Goal: Check status: Check status

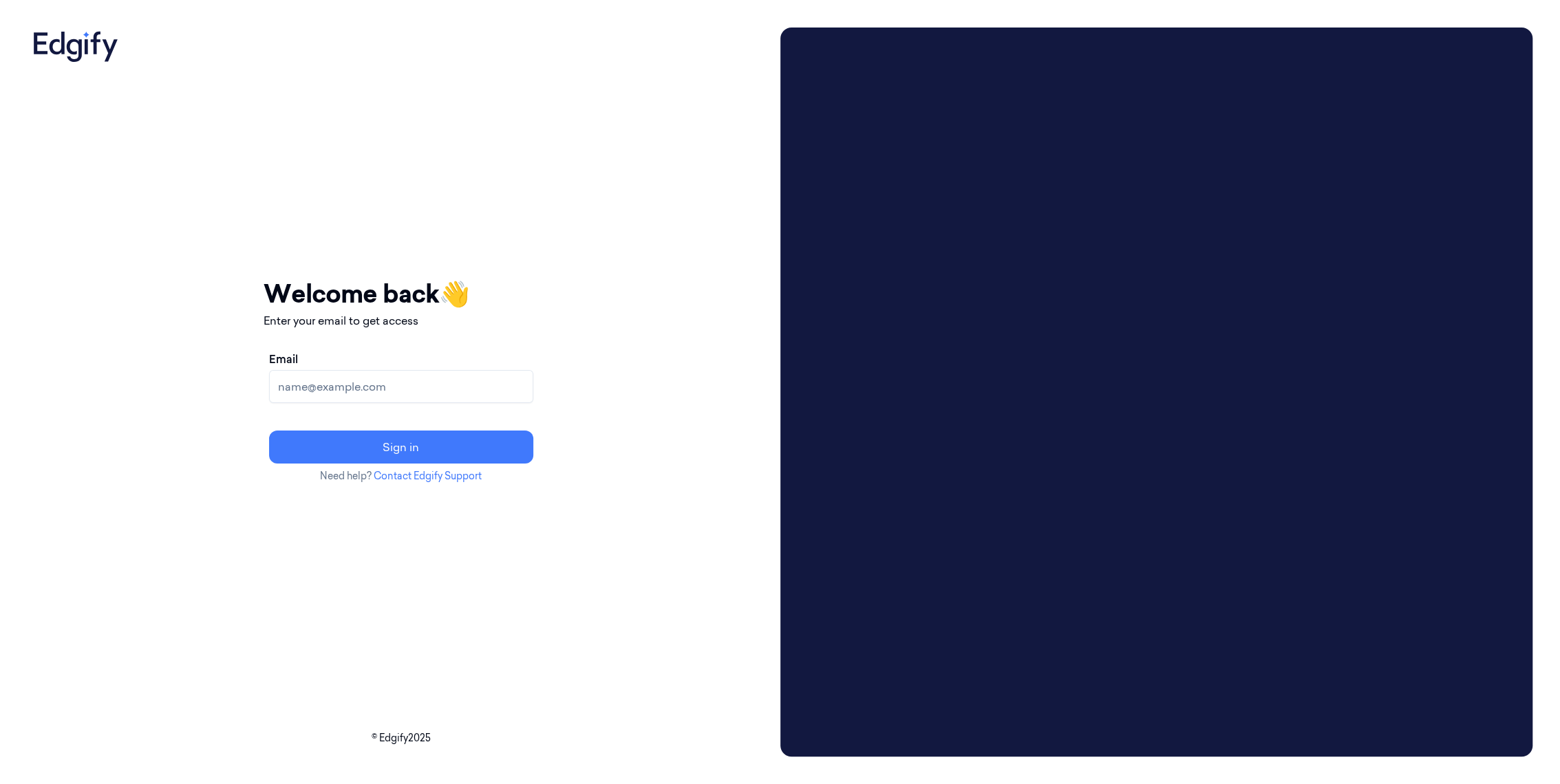
click at [512, 388] on input "Email" at bounding box center [401, 386] width 264 height 33
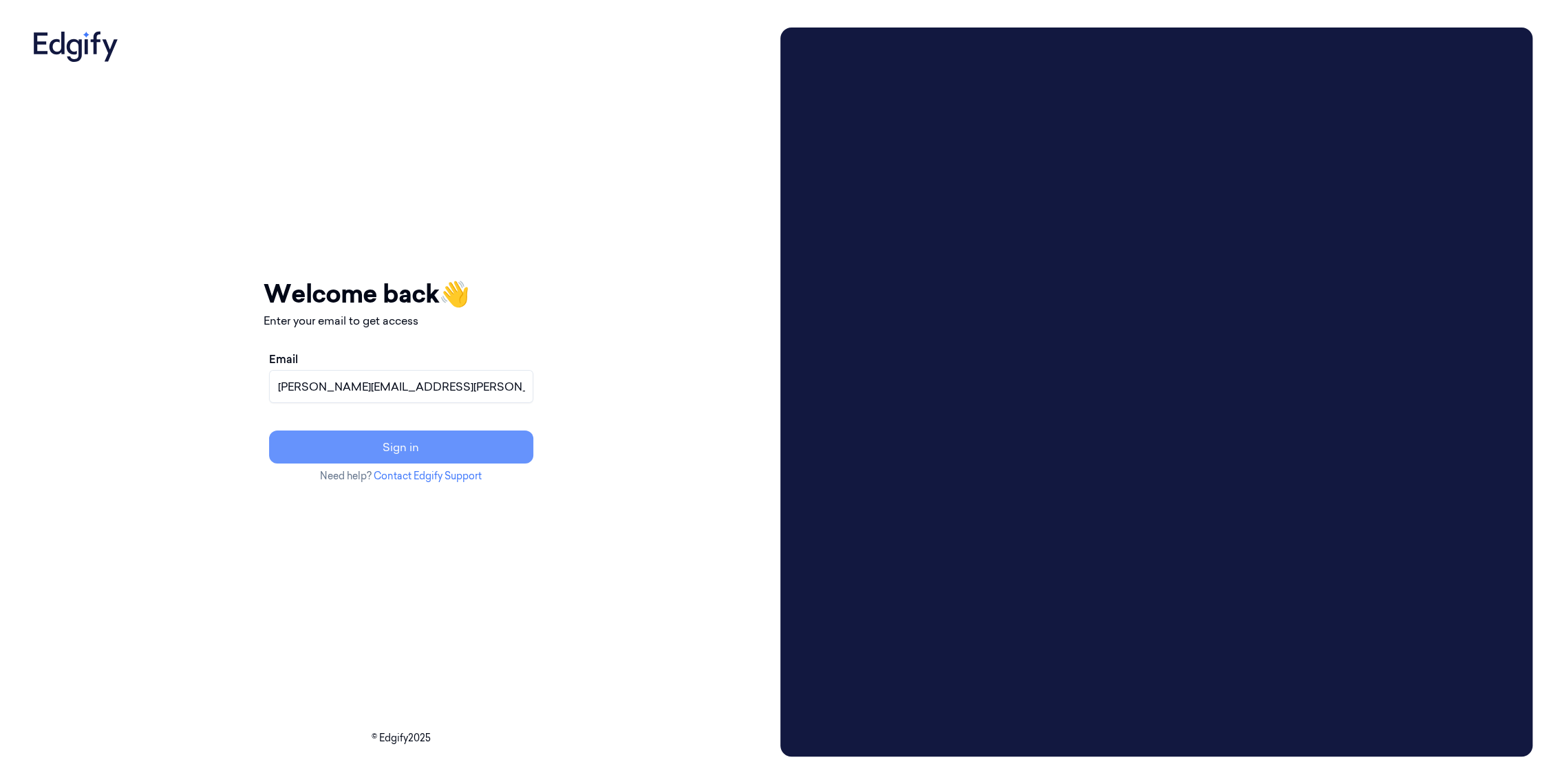
type input "adams.alexis@heb.com"
click at [528, 443] on button "Sign in" at bounding box center [401, 447] width 264 height 33
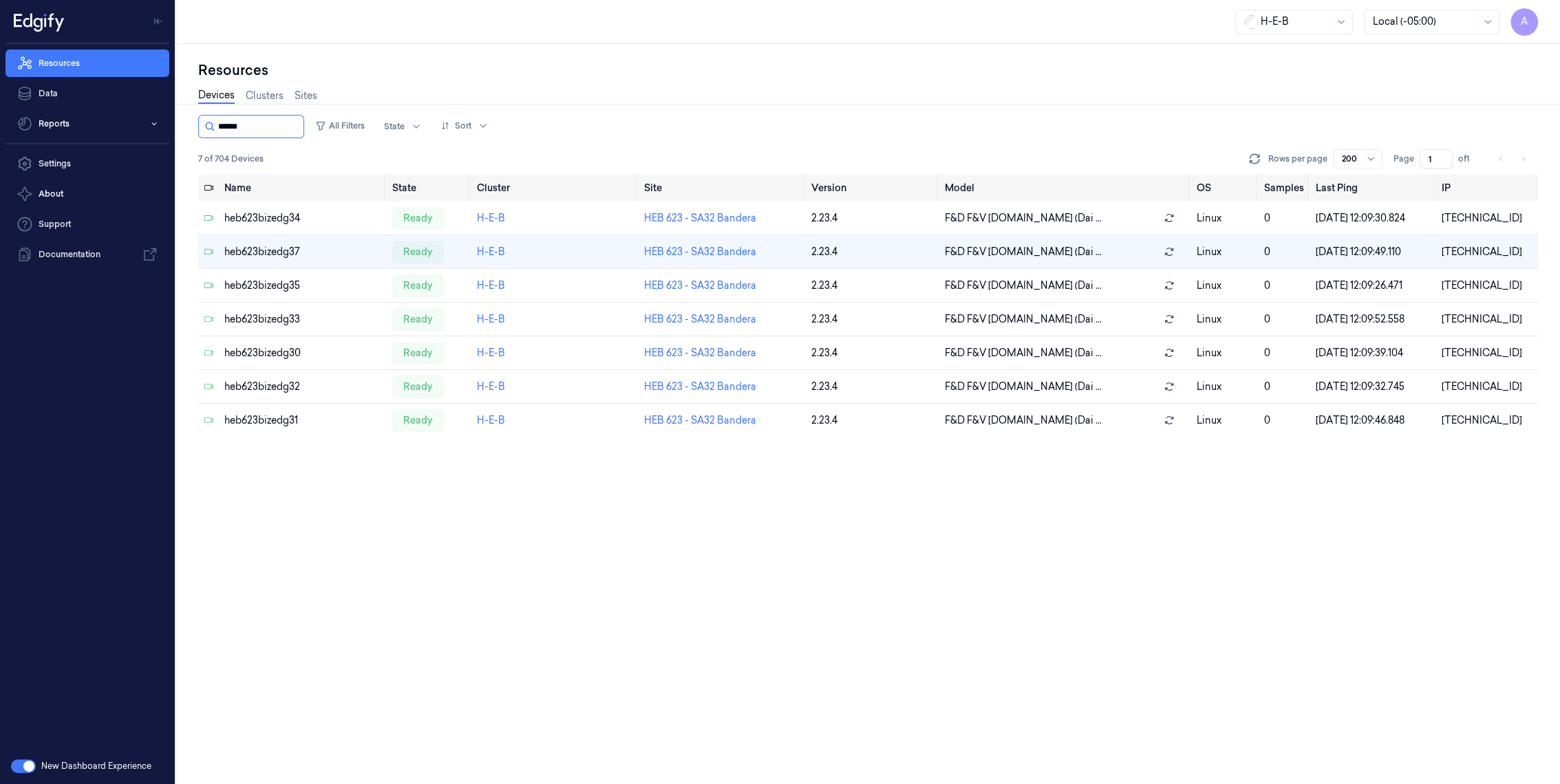
drag, startPoint x: 233, startPoint y: 127, endPoint x: 299, endPoint y: 129, distance: 66.0
click at [299, 129] on input "string" at bounding box center [260, 127] width 83 height 22
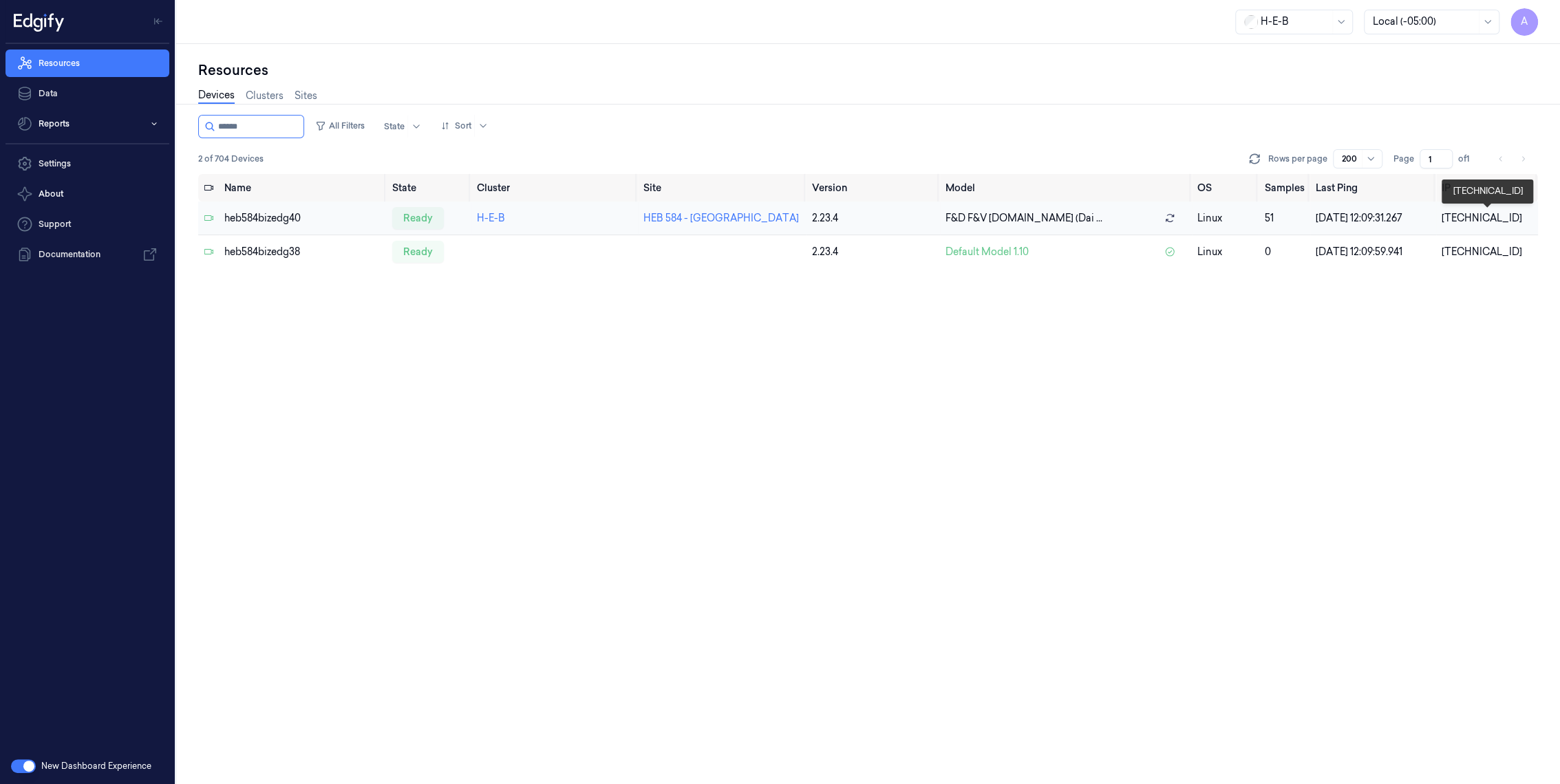
type input "******"
click at [1450, 217] on div "[TECHNICAL_ID]" at bounding box center [1486, 218] width 91 height 14
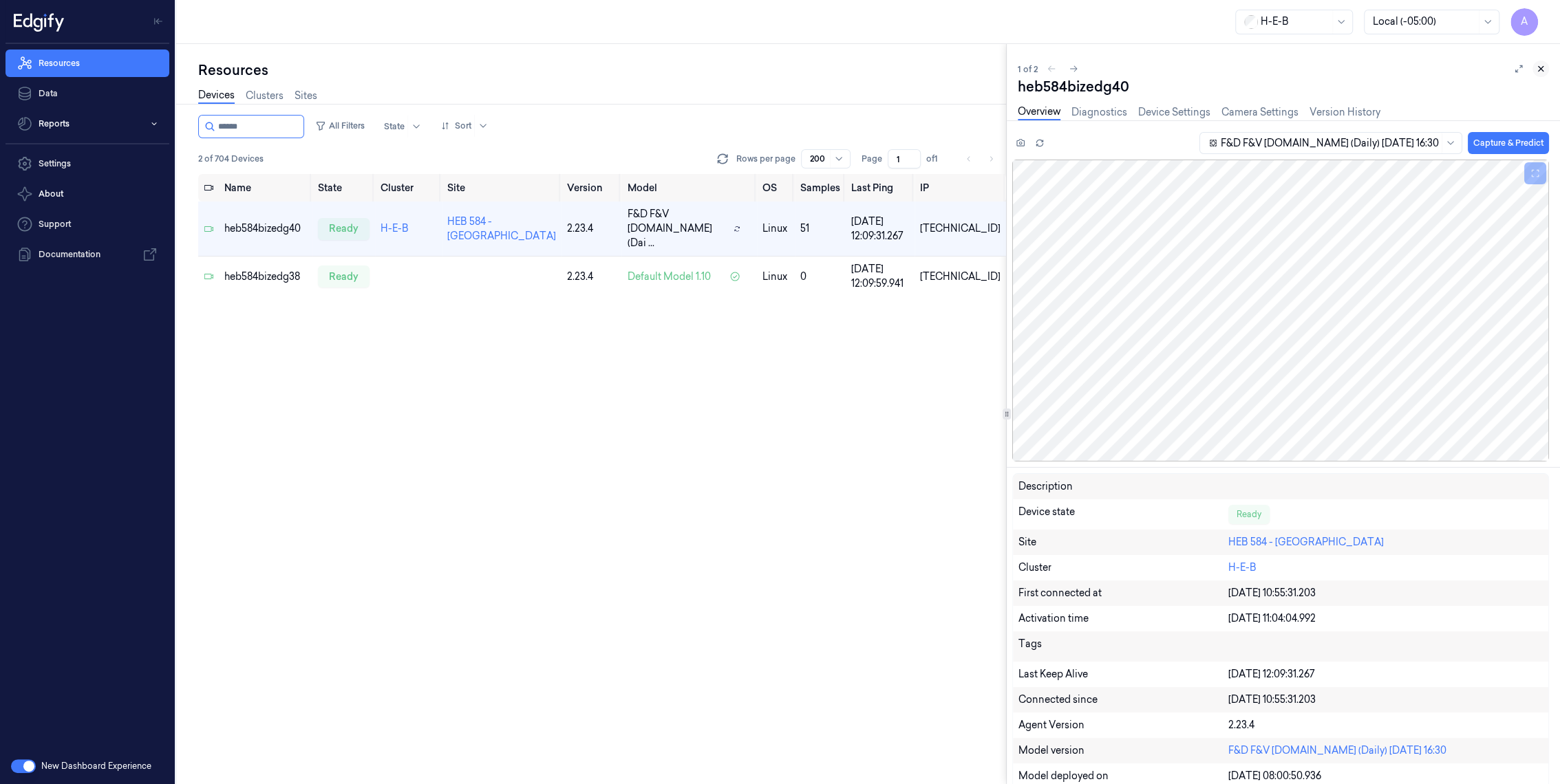
click at [1539, 74] on button at bounding box center [1540, 68] width 16 height 16
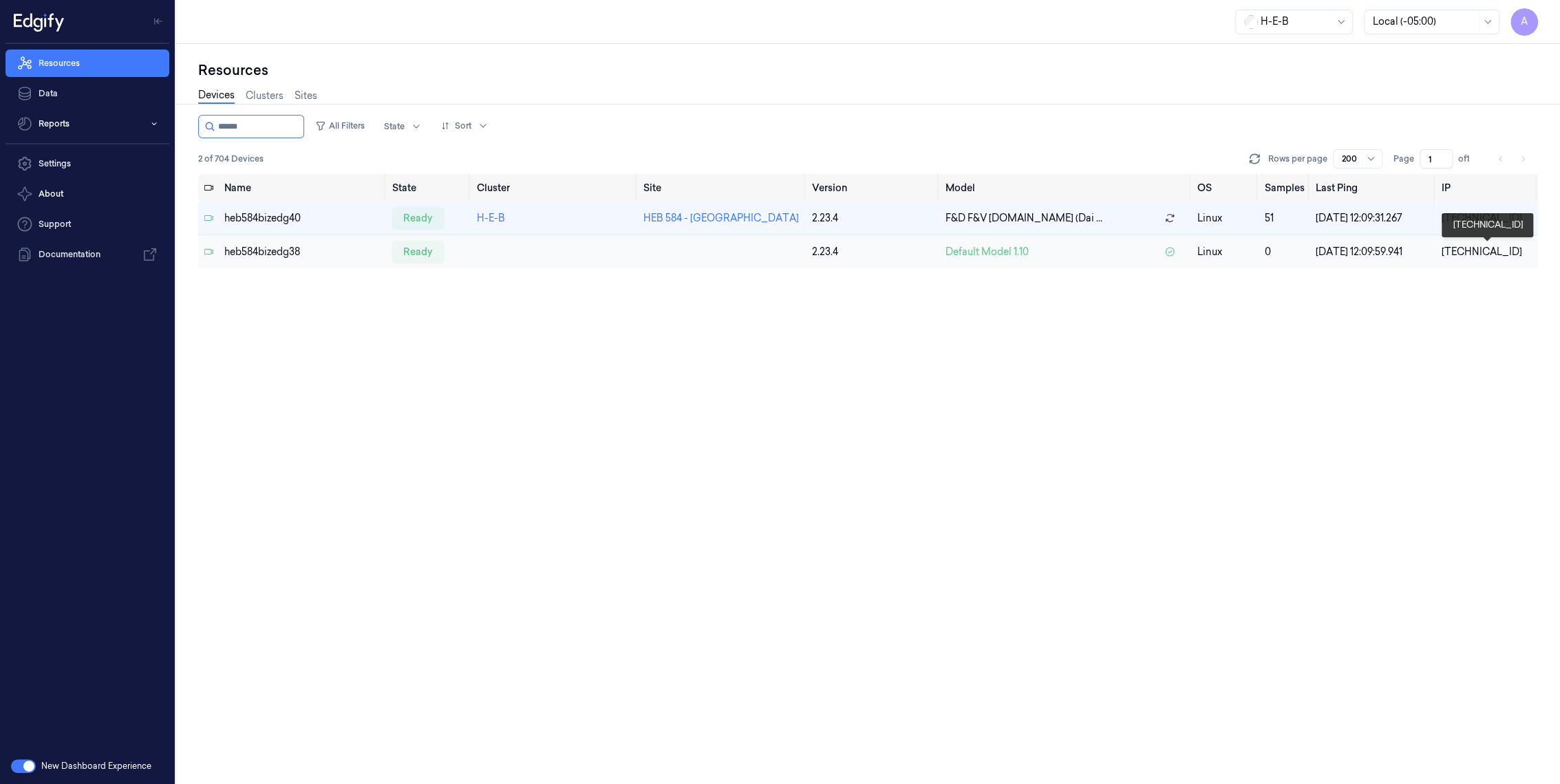
click at [1472, 251] on div "[TECHNICAL_ID]" at bounding box center [1486, 252] width 91 height 14
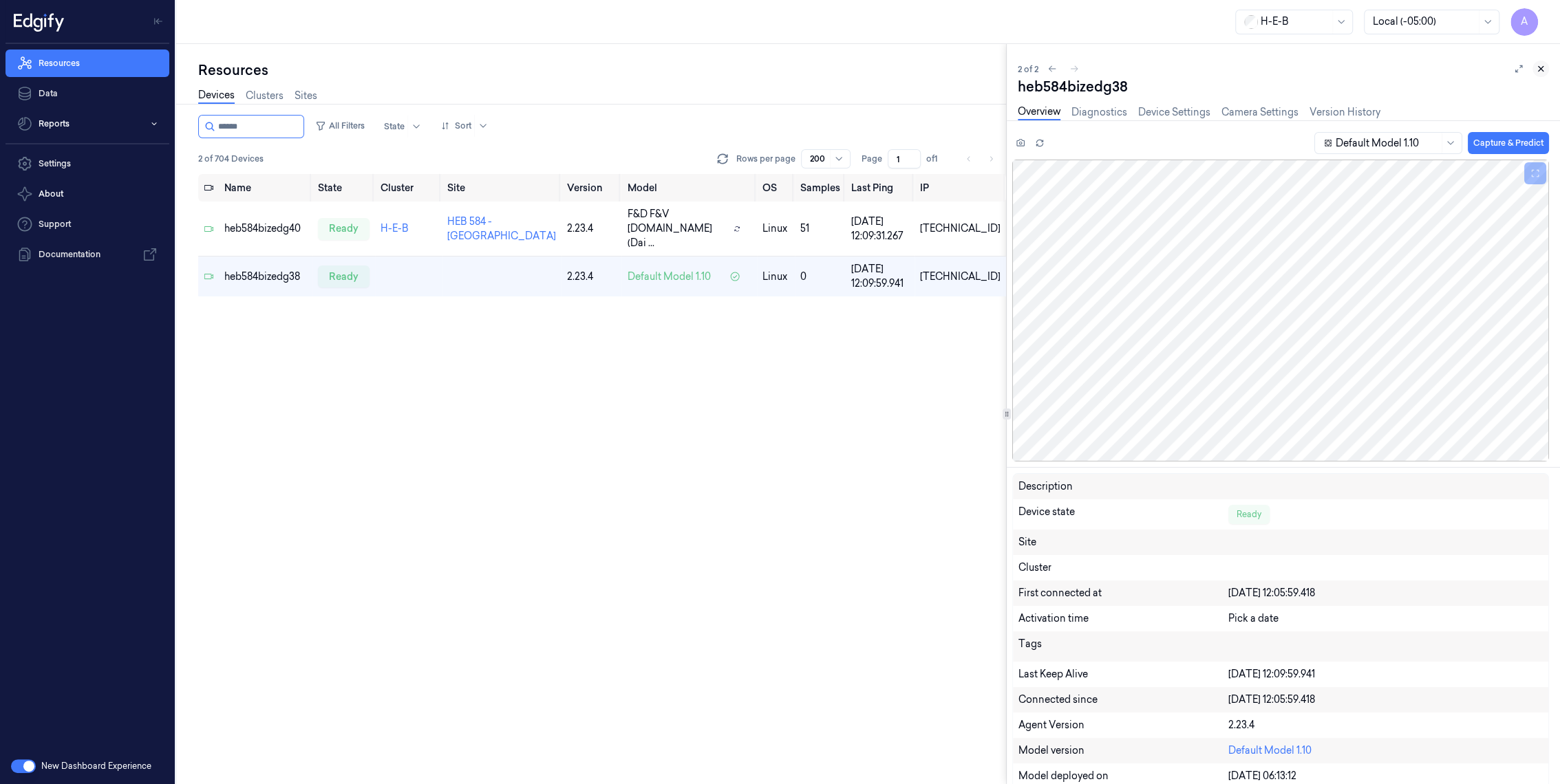
click at [1540, 66] on icon at bounding box center [1540, 69] width 9 height 9
